Goal: Obtain resource: Obtain resource

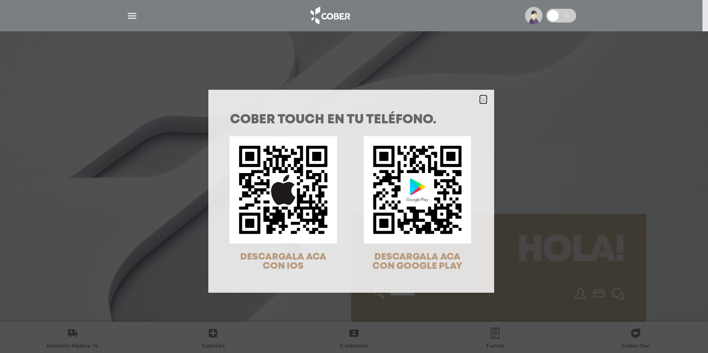
click at [482, 96] on icon "Close" at bounding box center [483, 99] width 7 height 10
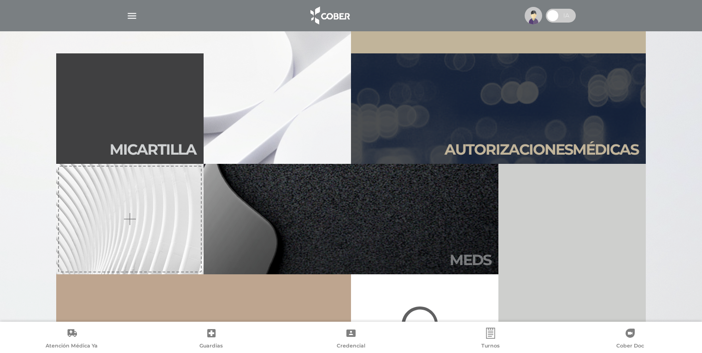
scroll to position [295, 0]
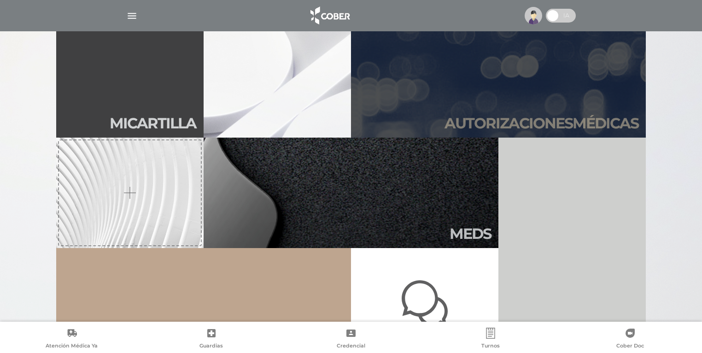
click at [503, 122] on h2 "Autori zaciones médicas" at bounding box center [542, 124] width 194 height 18
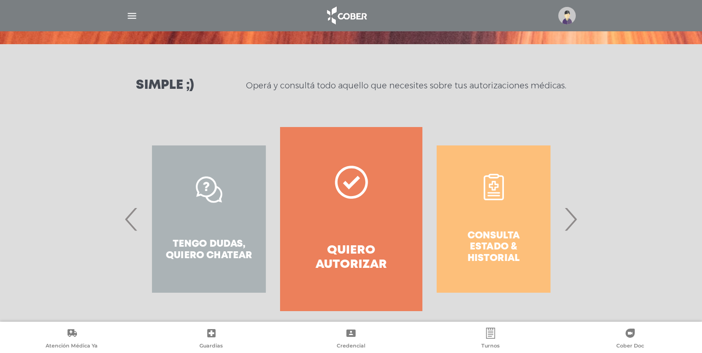
scroll to position [109, 0]
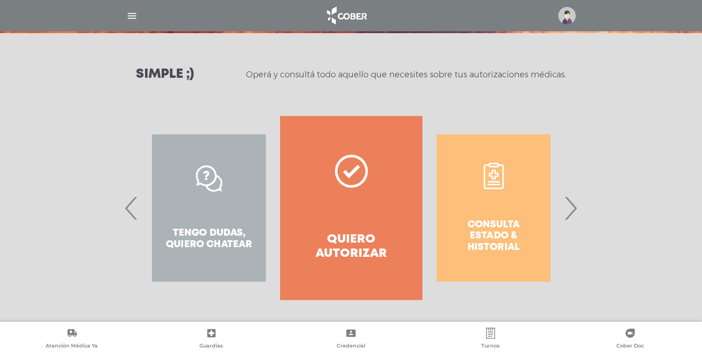
click at [572, 211] on span "›" at bounding box center [571, 208] width 18 height 50
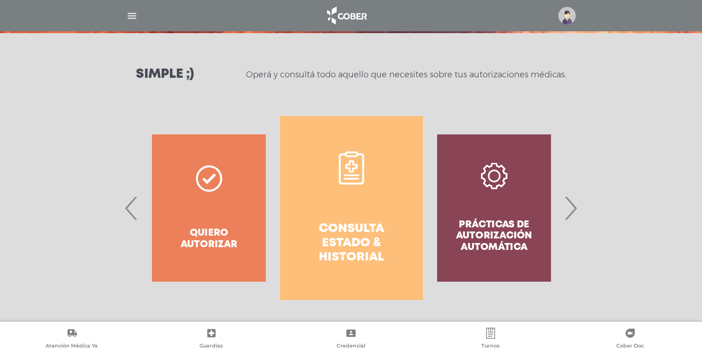
click at [370, 234] on h4 "Consulta estado & historial" at bounding box center [351, 243] width 109 height 43
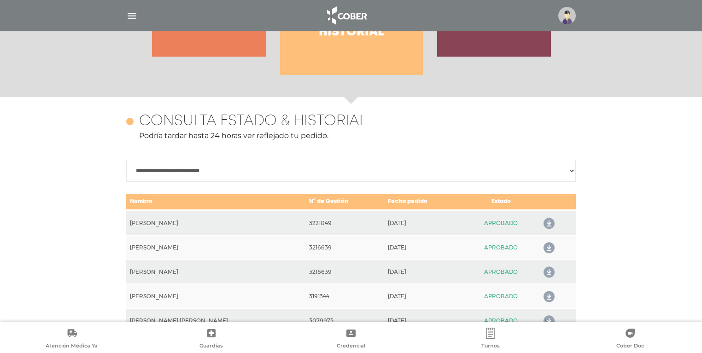
scroll to position [409, 0]
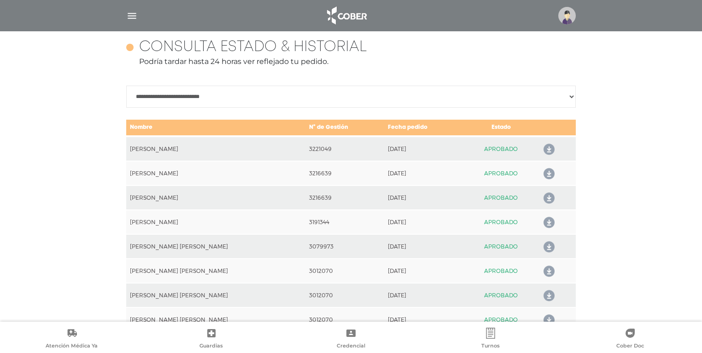
click at [547, 172] on icon at bounding box center [547, 174] width 15 height 15
click at [545, 196] on icon at bounding box center [547, 198] width 15 height 15
click at [547, 174] on icon at bounding box center [547, 174] width 15 height 15
click at [548, 198] on icon at bounding box center [547, 198] width 15 height 15
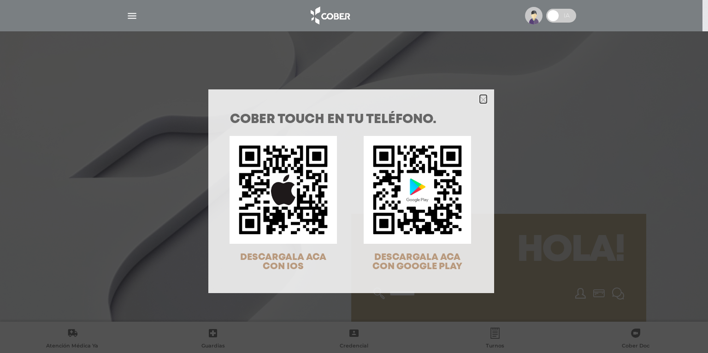
click at [480, 96] on icon "Close" at bounding box center [483, 99] width 7 height 10
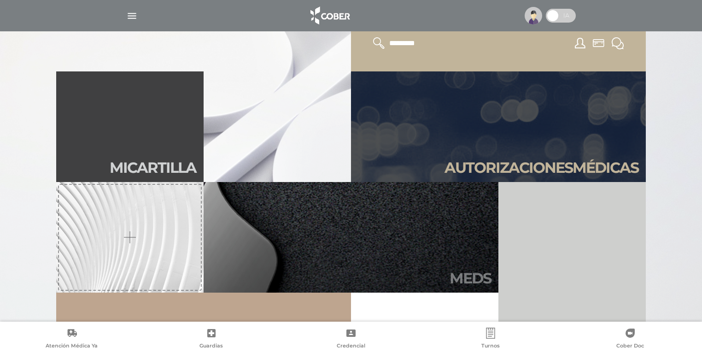
scroll to position [258, 0]
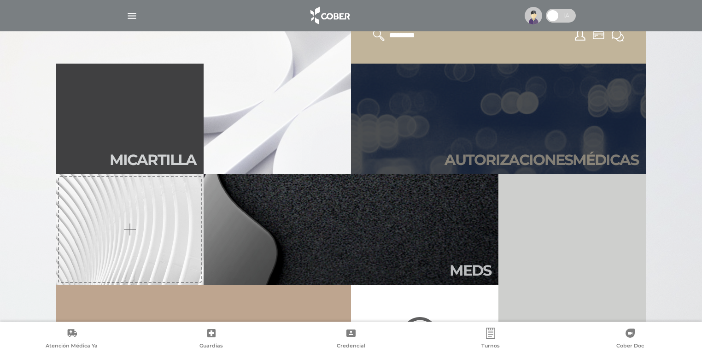
click at [529, 158] on h2 "Autori zaciones médicas" at bounding box center [542, 160] width 194 height 18
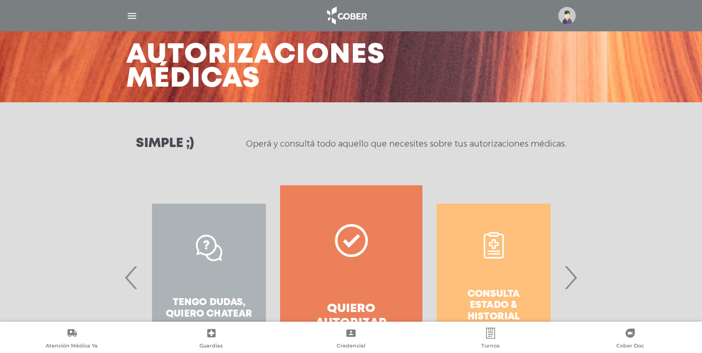
scroll to position [110, 0]
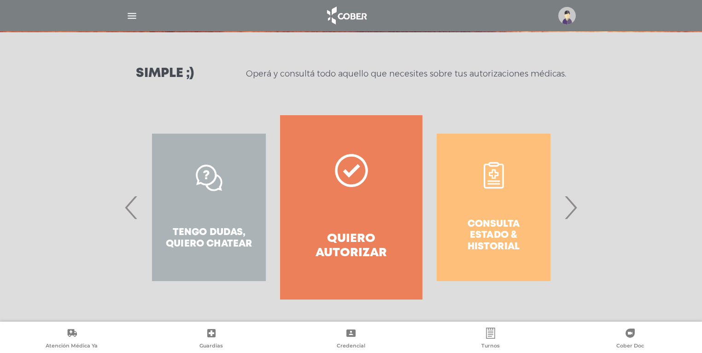
click at [569, 216] on span "›" at bounding box center [571, 207] width 18 height 50
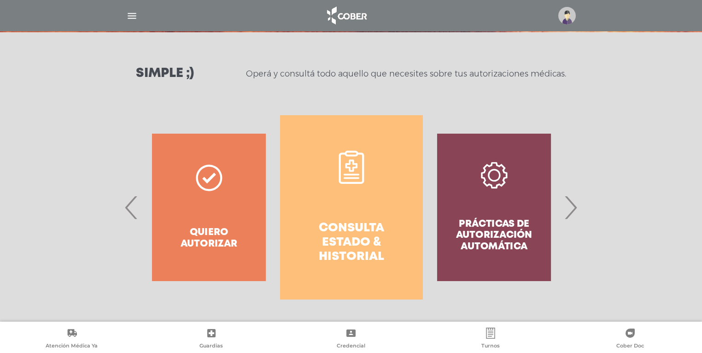
click at [352, 230] on h4 "Consulta estado & historial" at bounding box center [351, 242] width 109 height 43
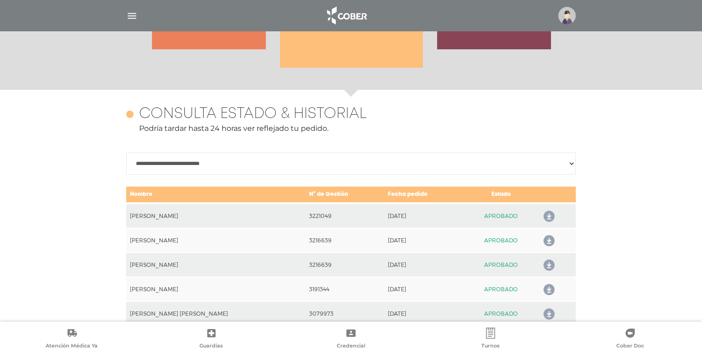
scroll to position [409, 0]
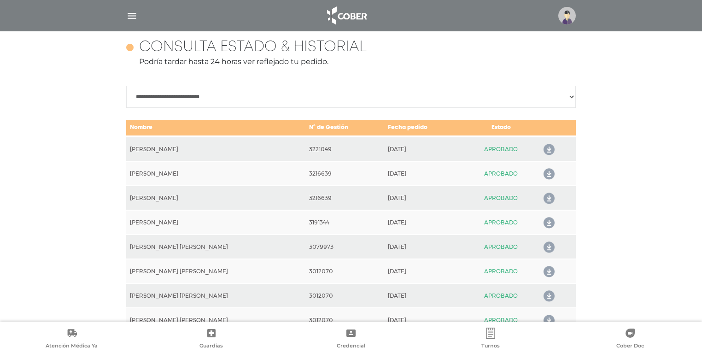
click at [547, 172] on icon at bounding box center [547, 174] width 15 height 15
